Goal: Task Accomplishment & Management: Manage account settings

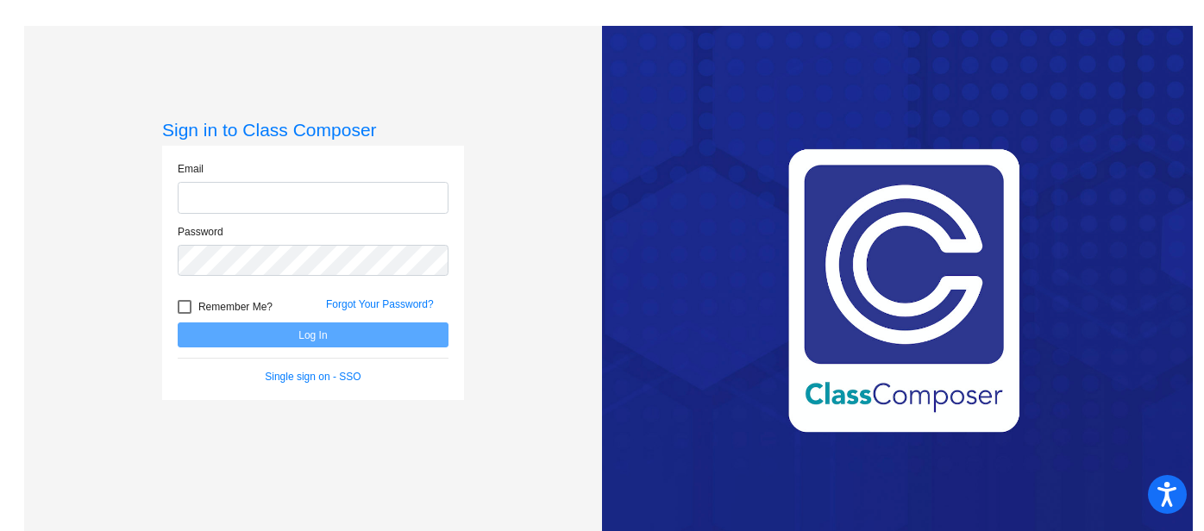
click at [217, 192] on input "email" at bounding box center [313, 198] width 271 height 32
type input "[EMAIL_ADDRESS][DOMAIN_NAME]"
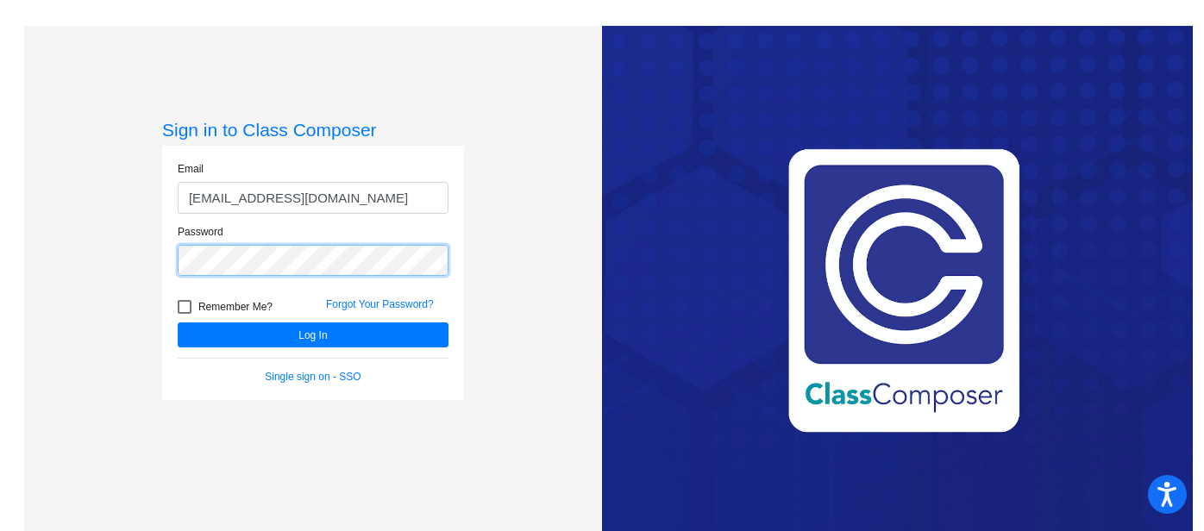
click at [178, 323] on button "Log In" at bounding box center [313, 335] width 271 height 25
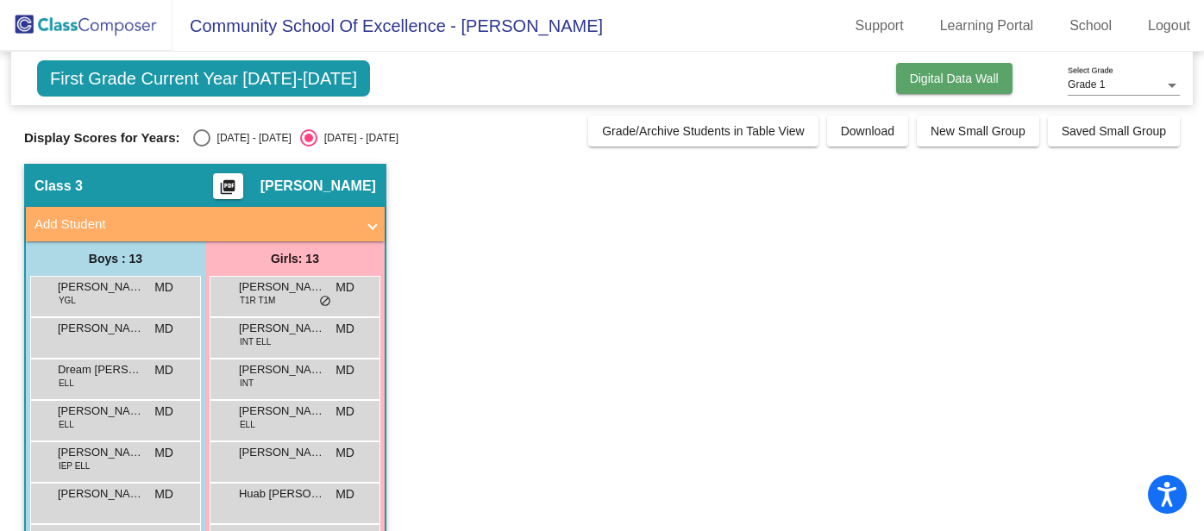
click at [960, 78] on span "Digital Data Wall" at bounding box center [954, 79] width 89 height 14
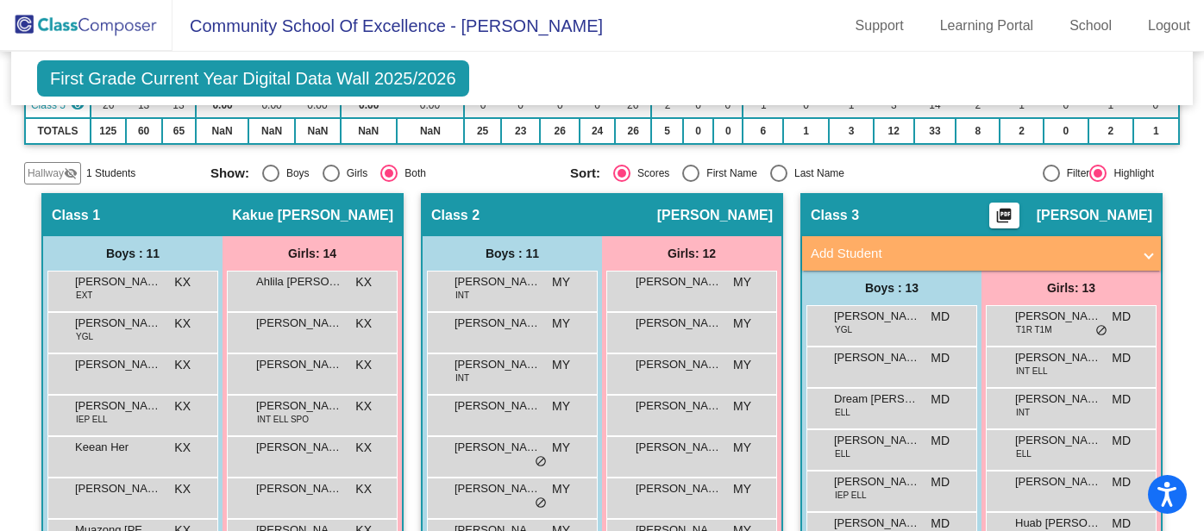
scroll to position [3, 0]
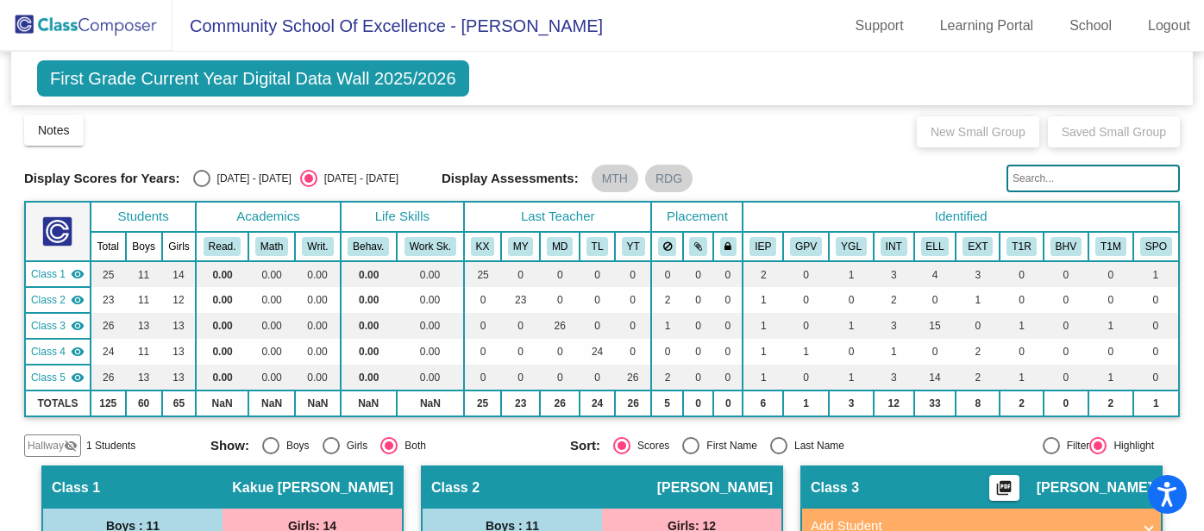
click at [153, 76] on span "First Grade Current Year Digital Data Wall 2025/2026" at bounding box center [253, 78] width 432 height 36
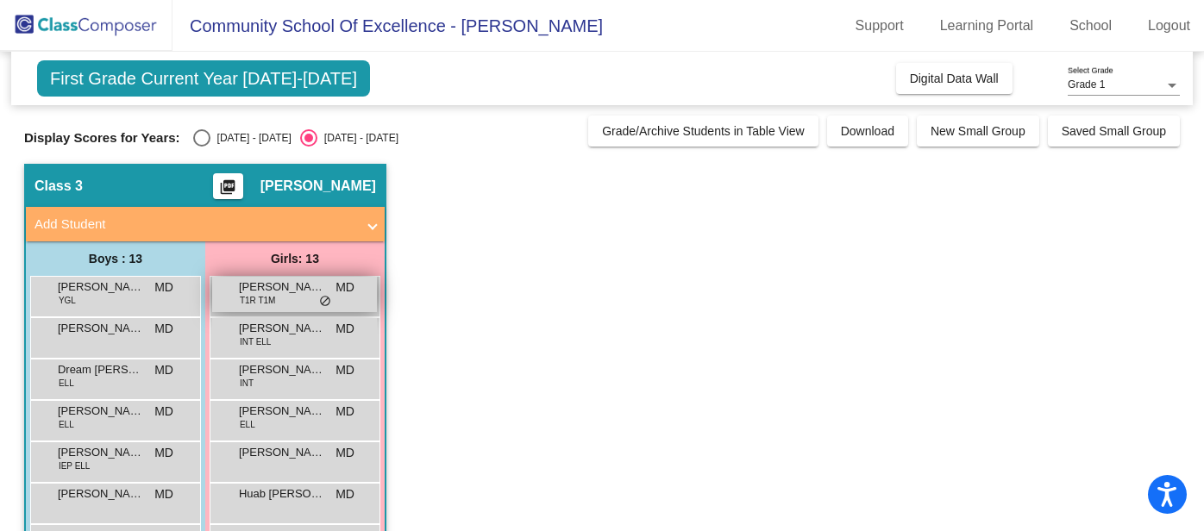
click at [239, 282] on span "[PERSON_NAME]" at bounding box center [282, 287] width 86 height 17
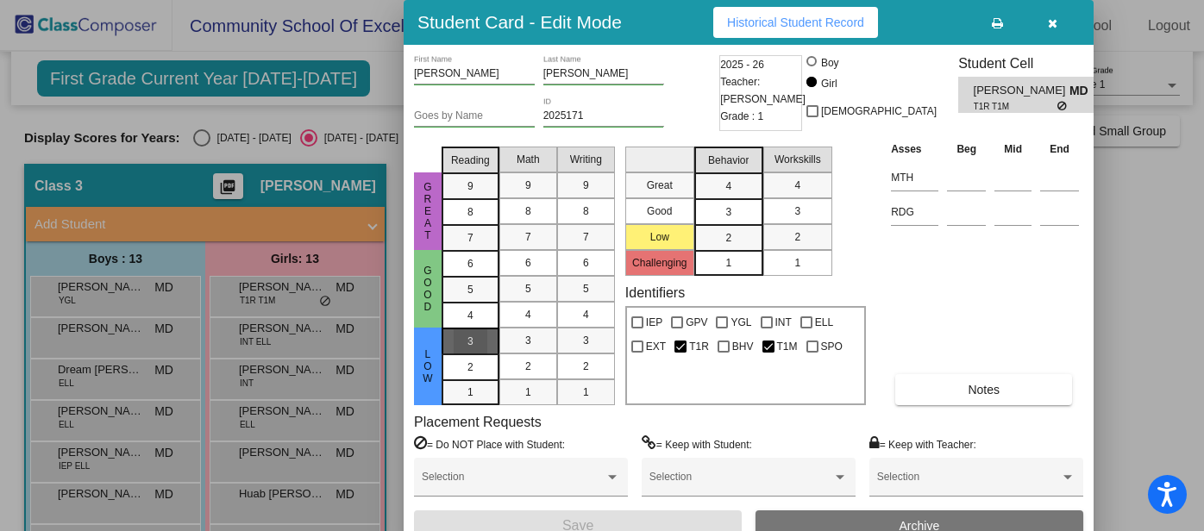
click at [473, 345] on span "3" at bounding box center [470, 342] width 6 height 16
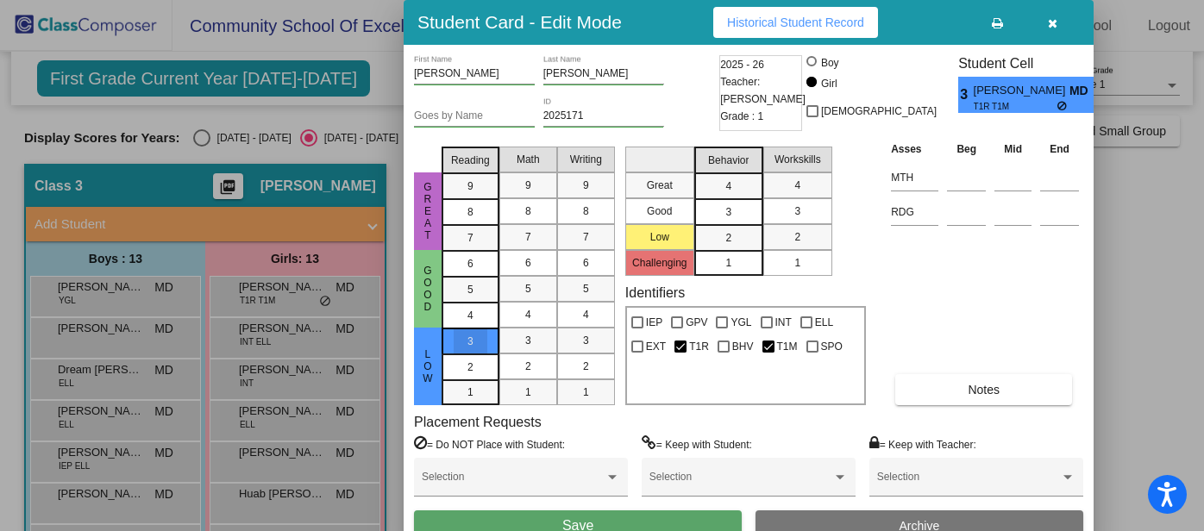
click at [479, 350] on div "3" at bounding box center [471, 342] width 34 height 26
click at [479, 334] on div "3" at bounding box center [471, 342] width 34 height 26
click at [943, 315] on div "Asses Beg Mid End MTH RDG Notes" at bounding box center [985, 273] width 197 height 266
click at [469, 342] on span "3" at bounding box center [470, 342] width 6 height 16
click at [1049, 18] on icon "button" at bounding box center [1052, 23] width 9 height 12
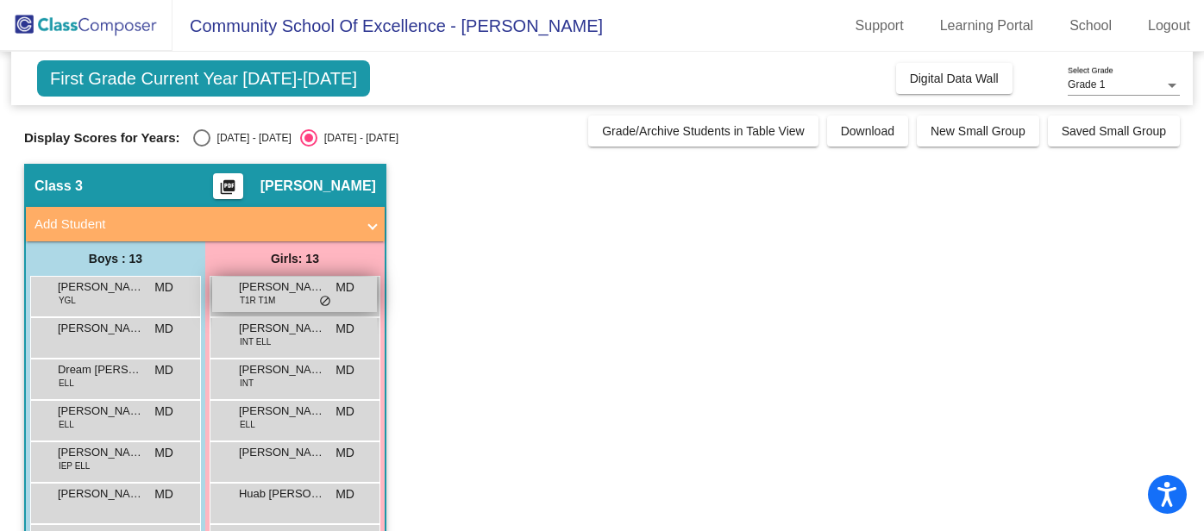
click at [274, 295] on span "T1R T1M" at bounding box center [258, 300] width 36 height 13
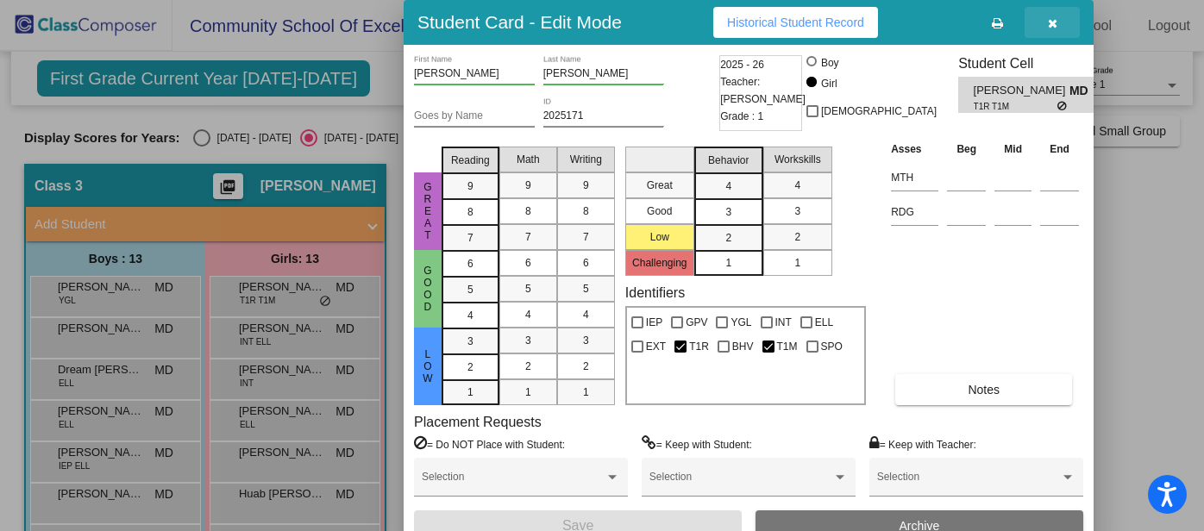
click at [1058, 20] on button "button" at bounding box center [1052, 22] width 55 height 31
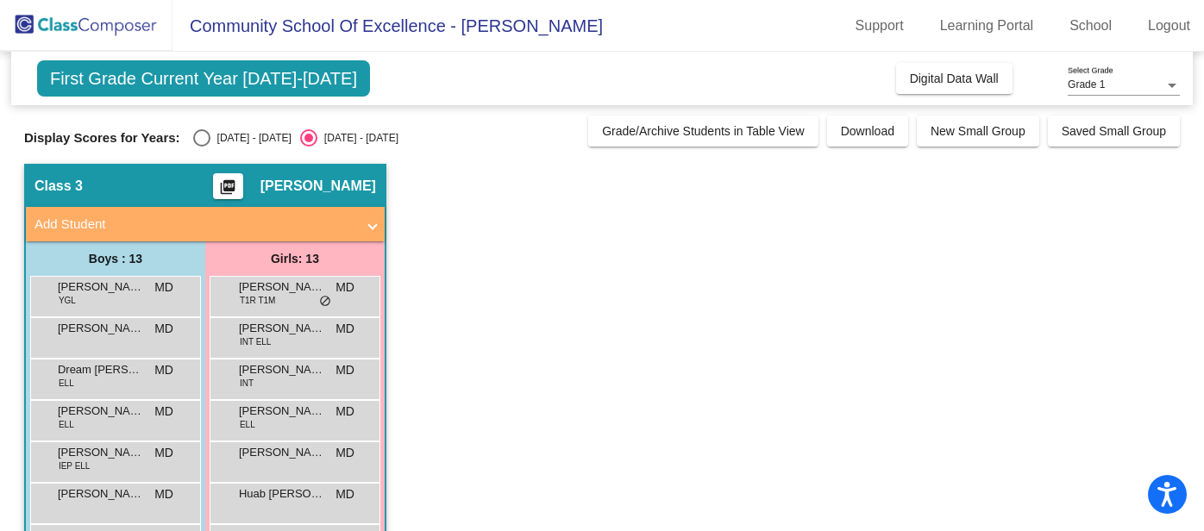
drag, startPoint x: 443, startPoint y: 322, endPoint x: 451, endPoint y: 317, distance: 8.9
click at [442, 322] on app-classroom "Class 3 picture_as_pdf [PERSON_NAME] Add Student First Name Last Name Student I…" at bounding box center [602, 503] width 1156 height 678
click at [241, 341] on span "INT ELL" at bounding box center [256, 341] width 32 height 13
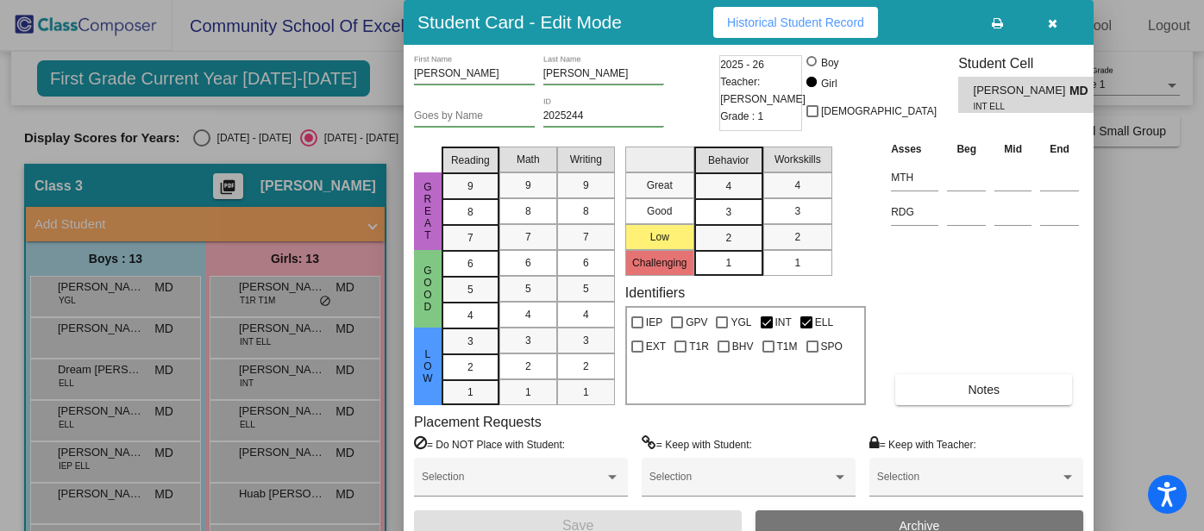
click at [1054, 19] on icon "button" at bounding box center [1052, 23] width 9 height 12
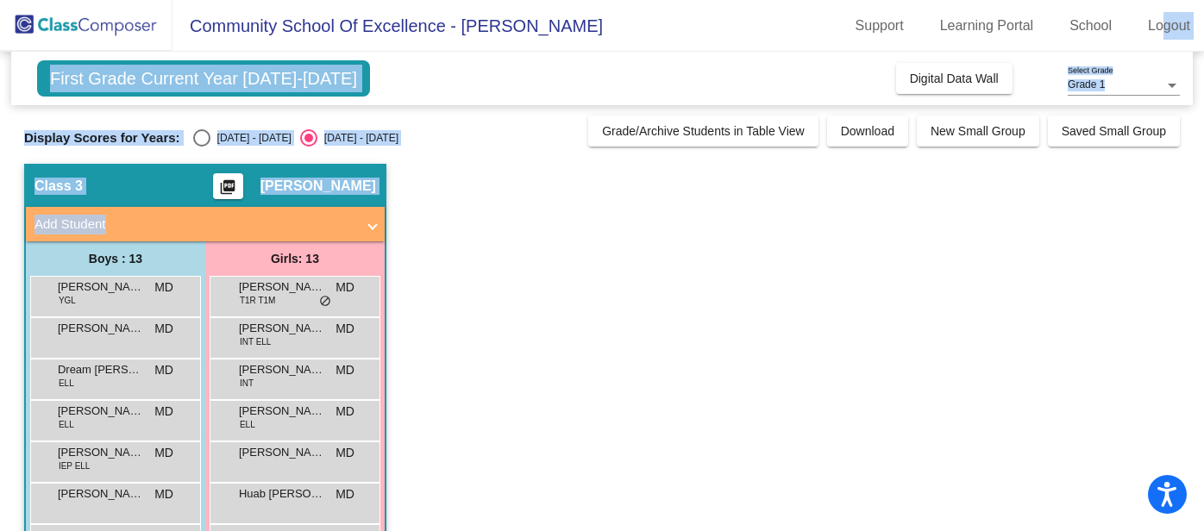
drag, startPoint x: 1159, startPoint y: 31, endPoint x: 948, endPoint y: 227, distance: 288.0
click at [969, 223] on app-root "Community School Of Excellence - Megan Support Learning Portal School Logout ho…" at bounding box center [602, 265] width 1204 height 531
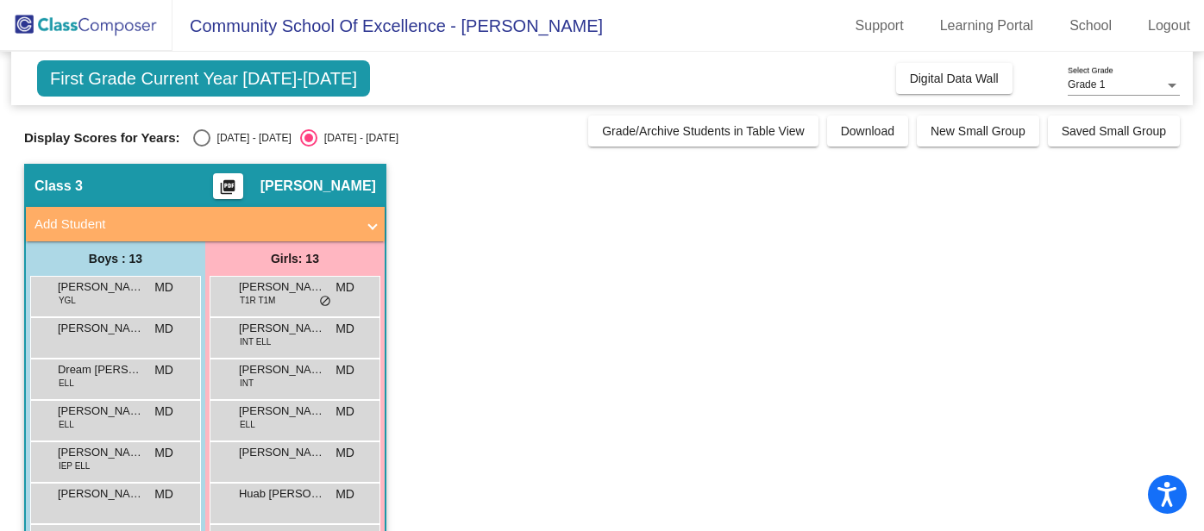
click at [636, 254] on app-classroom "Class 3 picture_as_pdf [PERSON_NAME] Add Student First Name Last Name Student I…" at bounding box center [602, 503] width 1156 height 678
click at [786, 9] on mat-toolbar "Community School Of Excellence - Megan Support Learning Portal School Logout" at bounding box center [602, 26] width 1204 height 52
click at [1166, 33] on link "Logout" at bounding box center [1169, 26] width 70 height 28
